Goal: Task Accomplishment & Management: Manage account settings

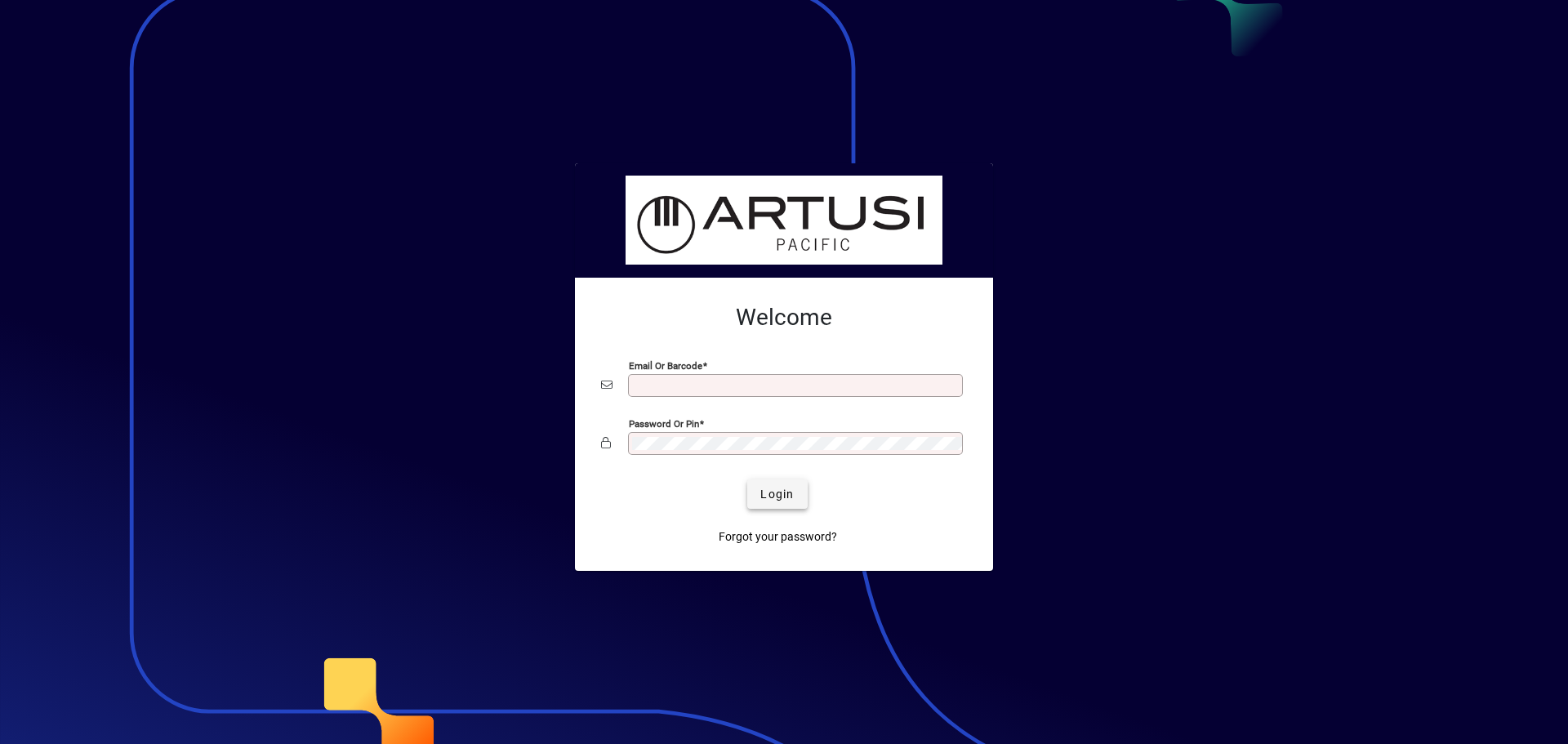
type input "**********"
click at [783, 491] on span "Login" at bounding box center [777, 494] width 34 height 17
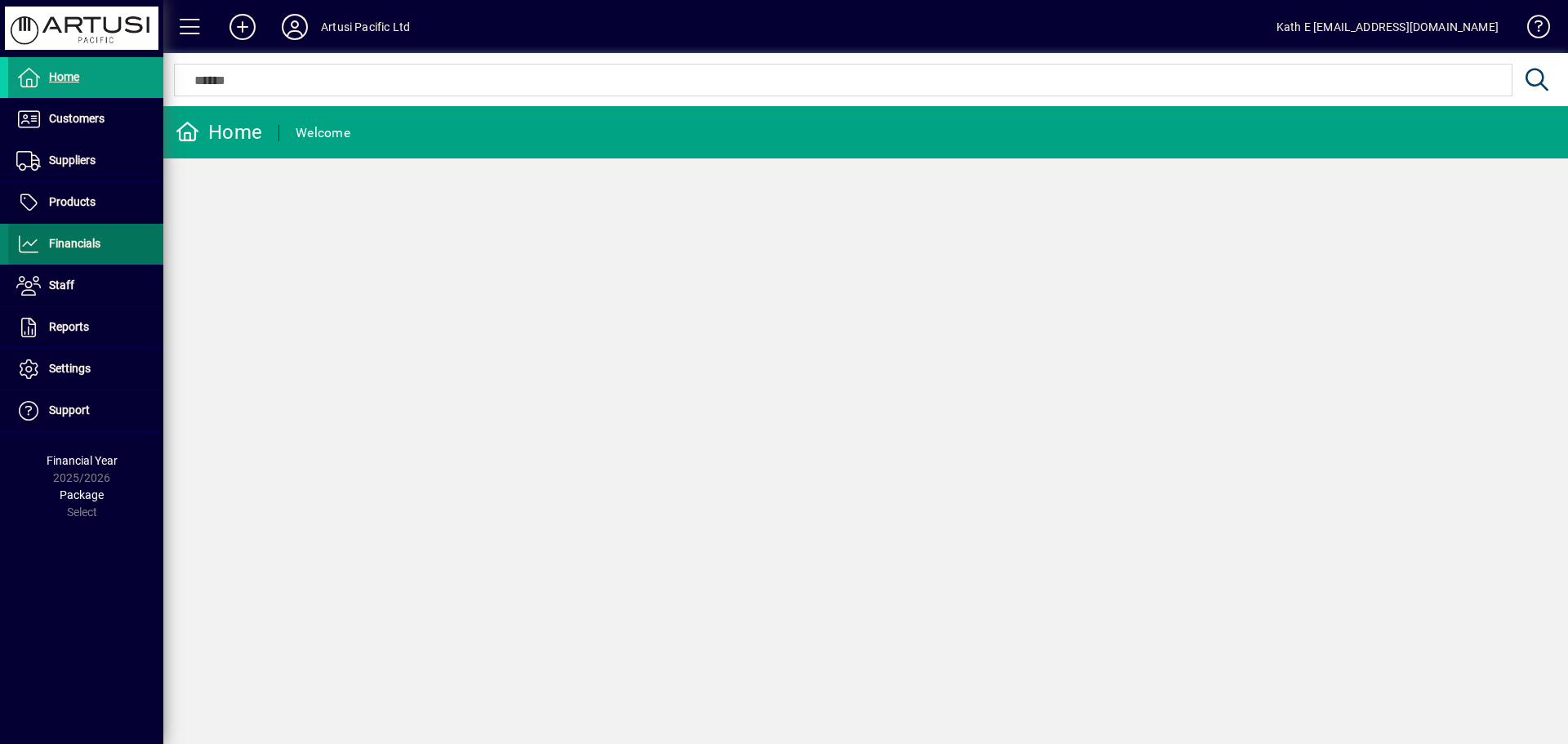
click at [62, 245] on span "Financials" at bounding box center [75, 244] width 52 height 13
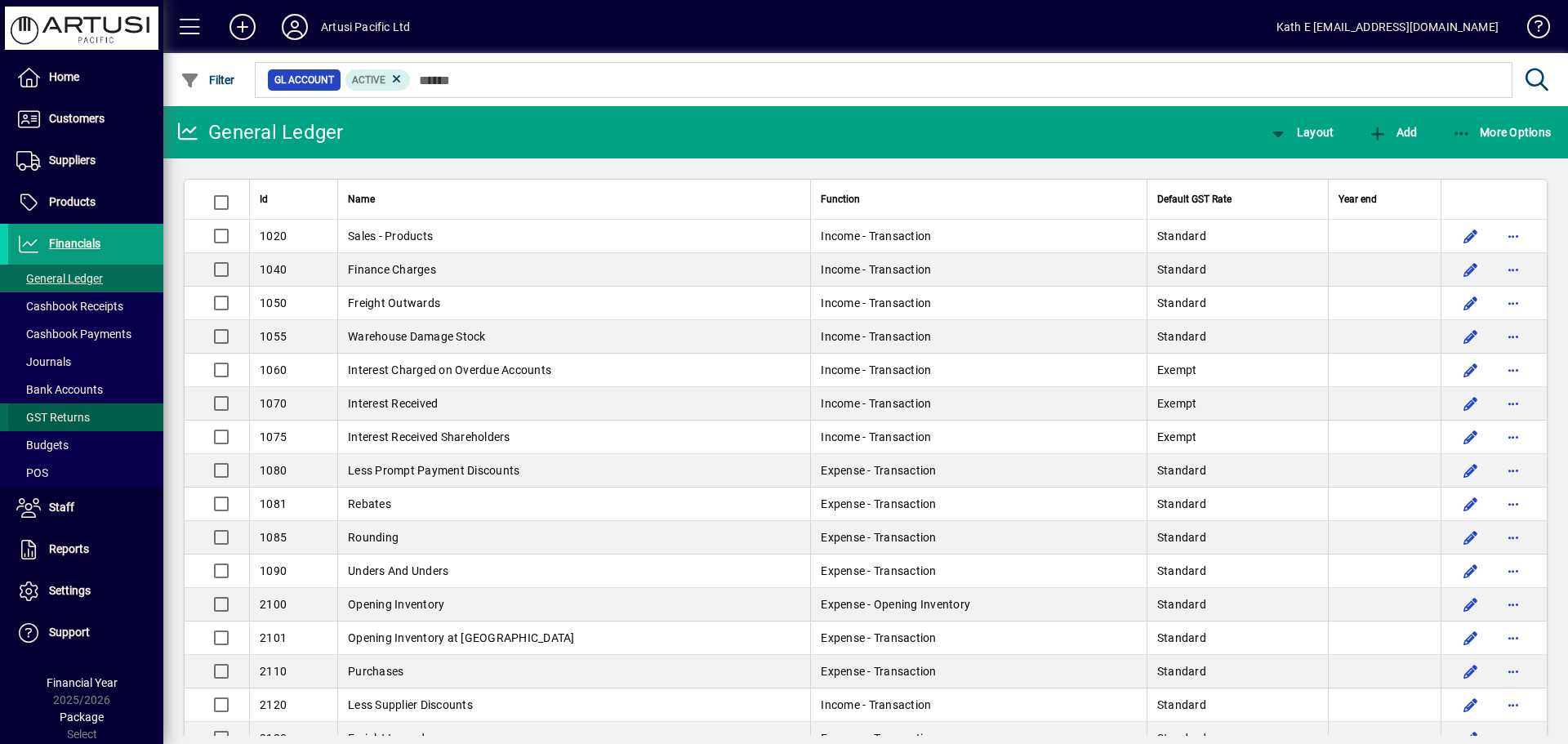
click at [67, 416] on span "GST Returns" at bounding box center [53, 418] width 74 height 13
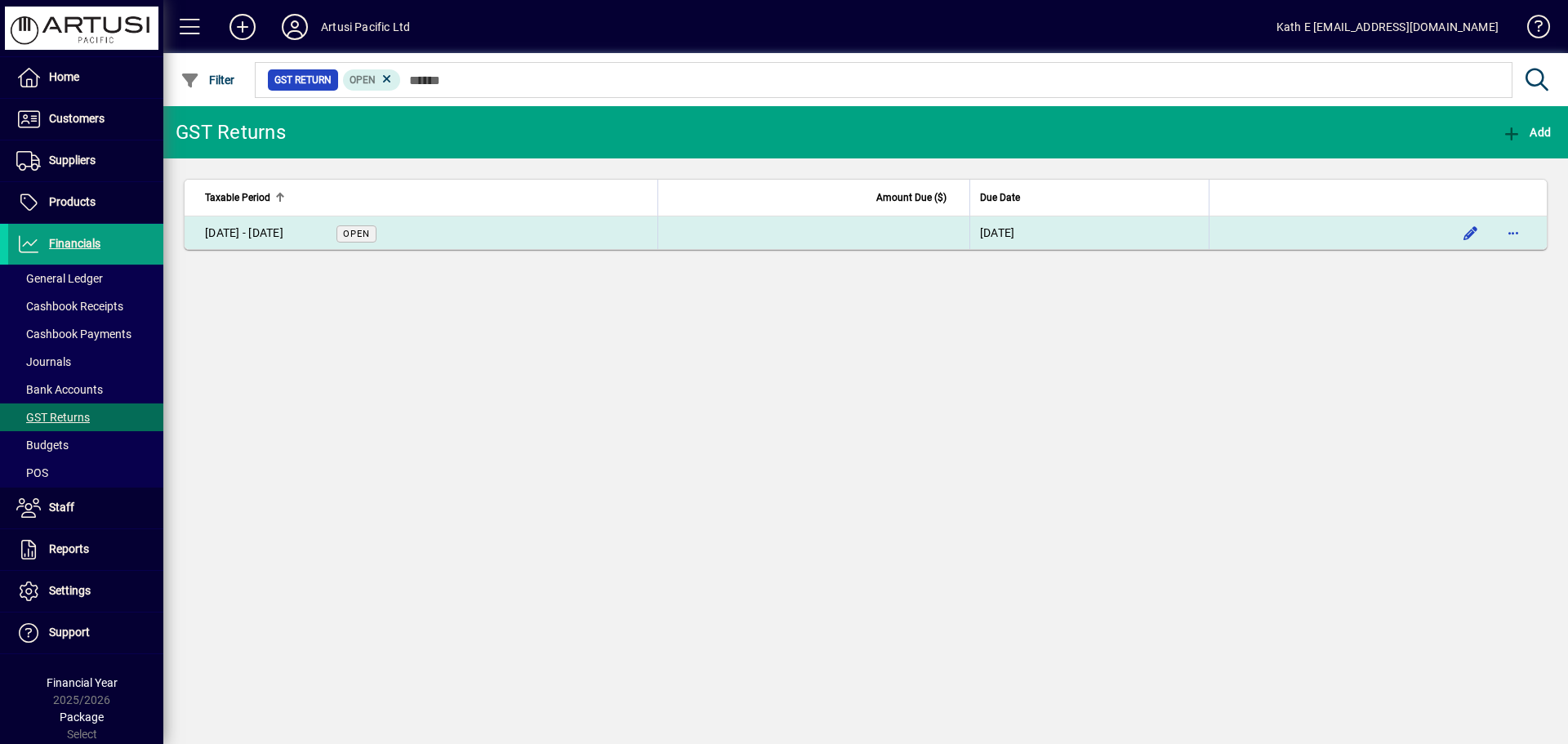
click at [359, 234] on span "Open" at bounding box center [356, 234] width 27 height 11
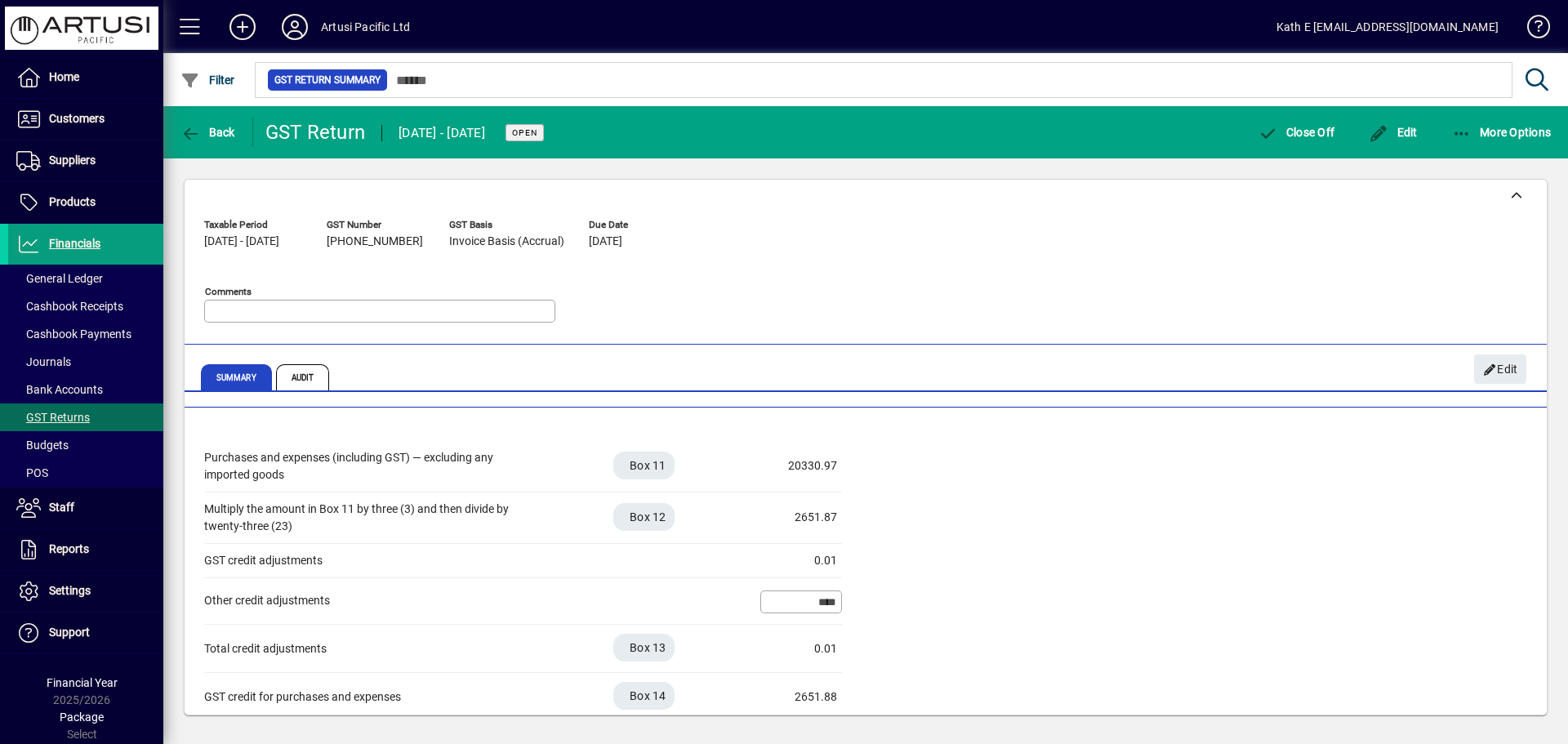
scroll to position [489, 0]
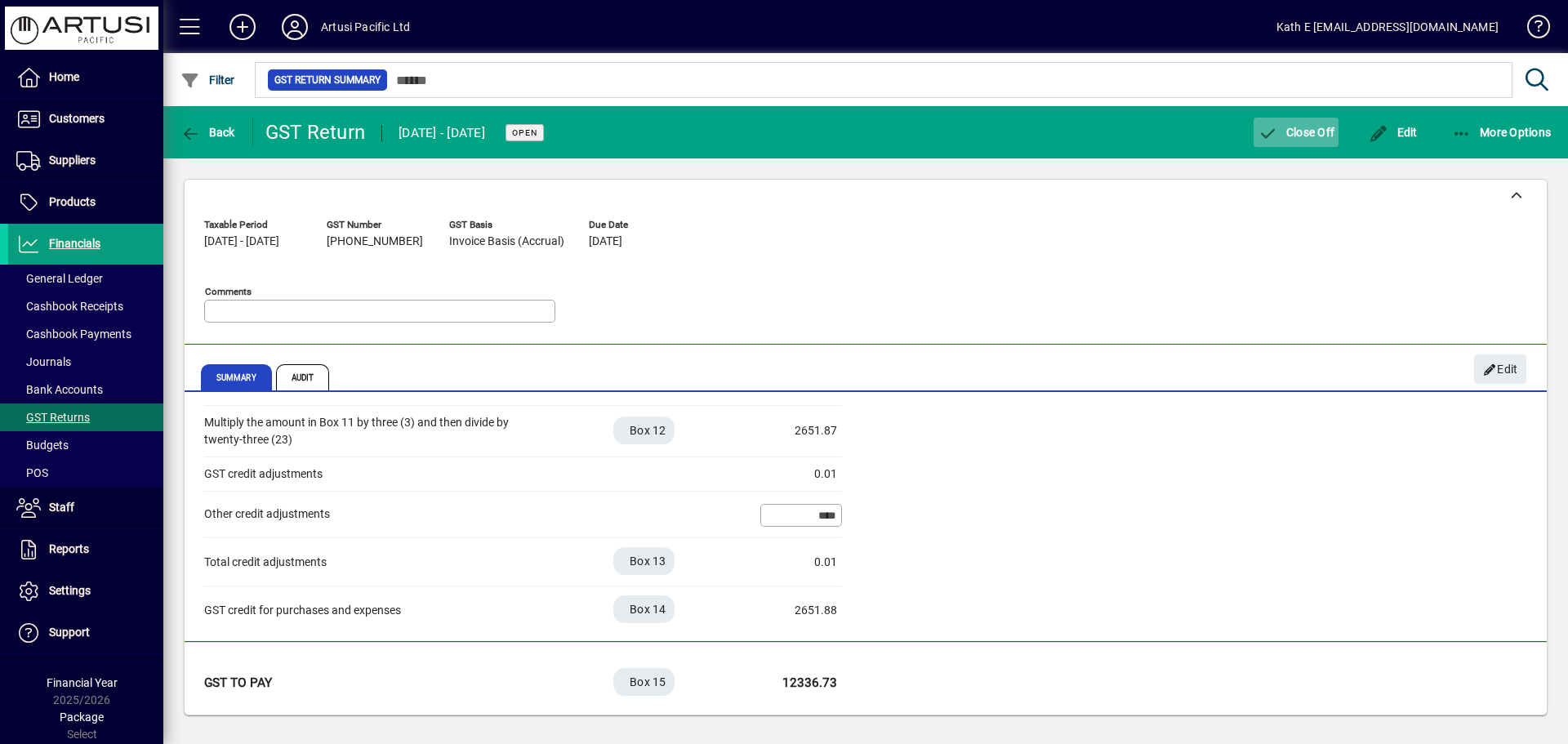
click at [1309, 122] on span "button" at bounding box center [1295, 132] width 85 height 39
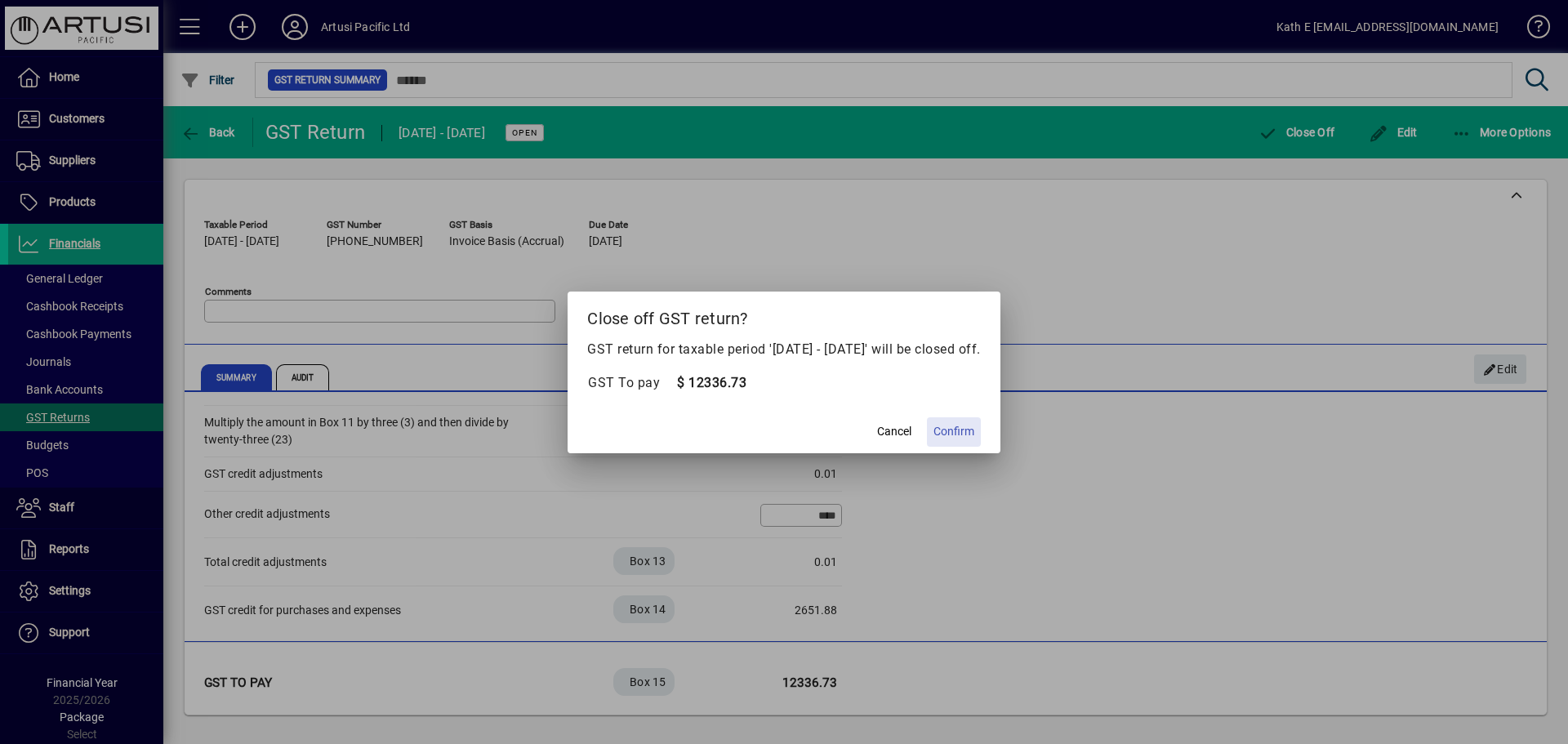
click at [968, 429] on span "Confirm" at bounding box center [954, 431] width 41 height 17
